Goal: Find specific page/section: Find specific page/section

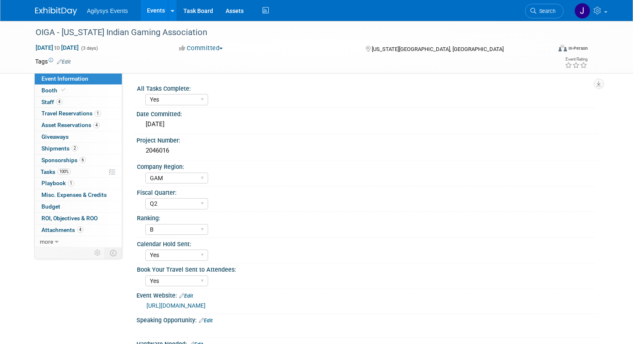
select select "Yes"
select select "GAM"
select select "Q2"
select select "B"
select select "Yes"
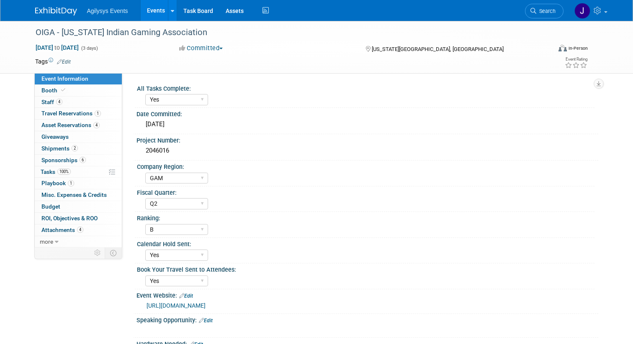
select select "Yes"
click at [162, 12] on link "Events" at bounding box center [156, 10] width 31 height 21
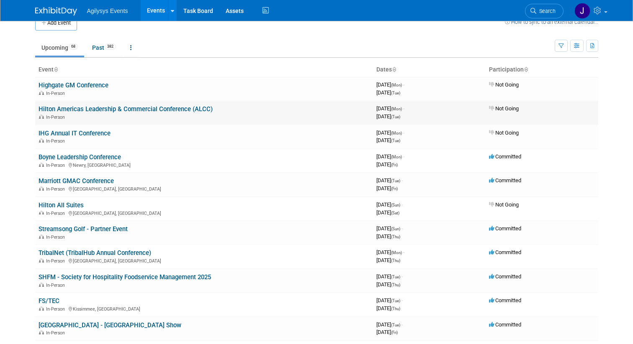
scroll to position [14, 0]
